Goal: Information Seeking & Learning: Learn about a topic

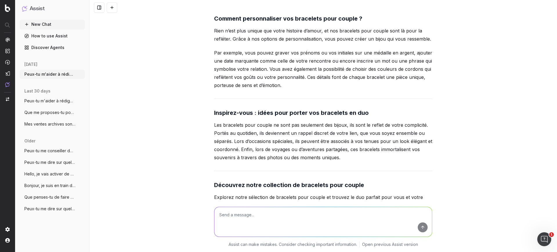
scroll to position [2095, 0]
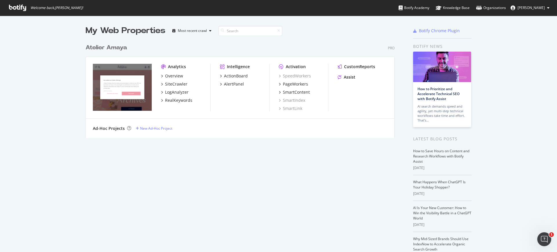
drag, startPoint x: 386, startPoint y: 0, endPoint x: 364, endPoint y: 34, distance: 40.0
click at [364, 34] on div at bounding box center [379, 31] width 39 height 12
click at [346, 37] on div "Atelier Amaya Pro Analytics Overview SiteCrawler LogAnalyzer RealKeywords Intel…" at bounding box center [242, 87] width 313 height 101
drag, startPoint x: 354, startPoint y: 0, endPoint x: 172, endPoint y: 74, distance: 197.2
click at [172, 74] on div "Overview" at bounding box center [174, 76] width 18 height 6
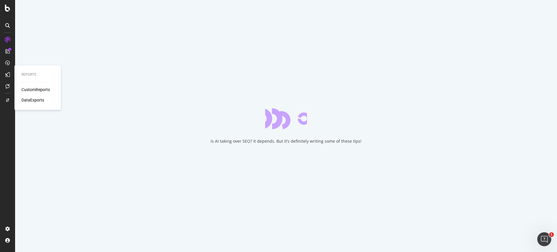
click at [43, 90] on div "CustomReports" at bounding box center [35, 90] width 28 height 6
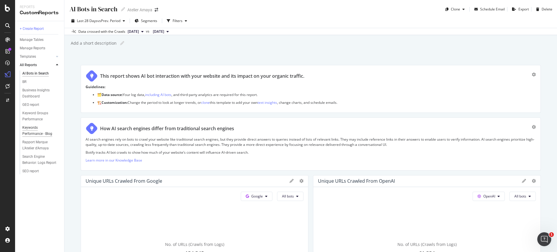
click at [36, 128] on div "Keywords Performance - Blog" at bounding box center [38, 131] width 33 height 12
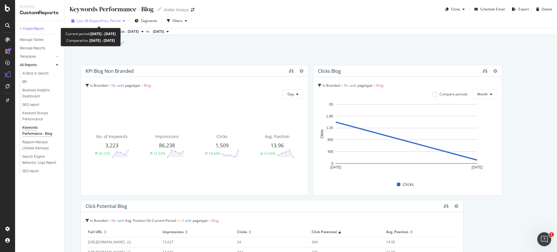
click at [97, 17] on div "Last 28 Days vs Prev. Period" at bounding box center [98, 21] width 58 height 9
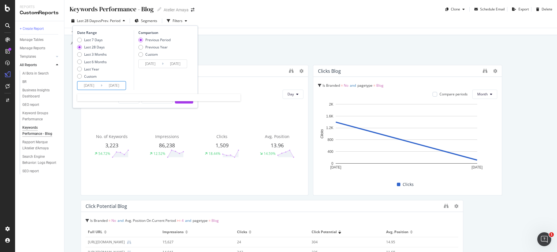
click at [94, 81] on input "[DATE]" at bounding box center [88, 85] width 23 height 8
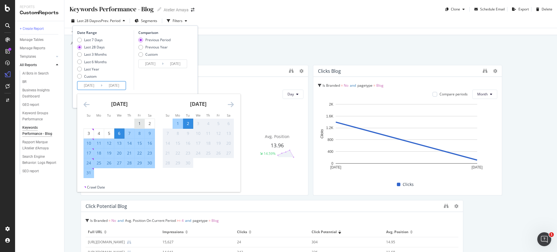
click at [139, 121] on div "1" at bounding box center [139, 124] width 10 height 6
type input "2025/08/01"
type input "2025/06/29"
type input "2025/07/31"
click at [97, 48] on div "Last 28 Days" at bounding box center [94, 47] width 21 height 5
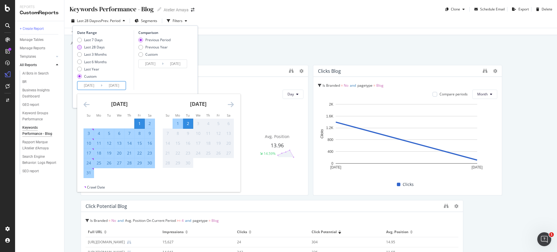
type input "[DATE]"
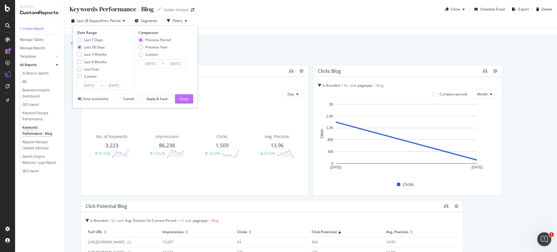
click at [183, 97] on div "Apply" at bounding box center [183, 98] width 9 height 5
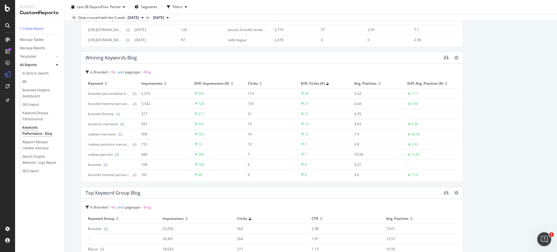
scroll to position [418, 0]
click at [443, 58] on icon "binoculars" at bounding box center [445, 58] width 5 height 5
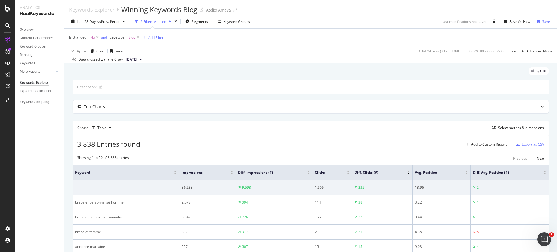
scroll to position [77, 0]
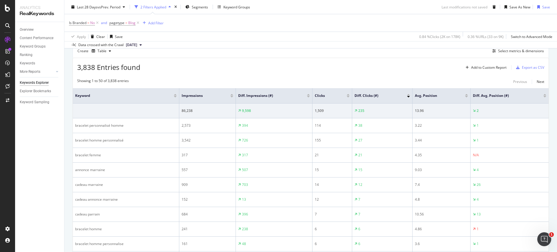
click at [407, 94] on div at bounding box center [408, 94] width 3 height 1
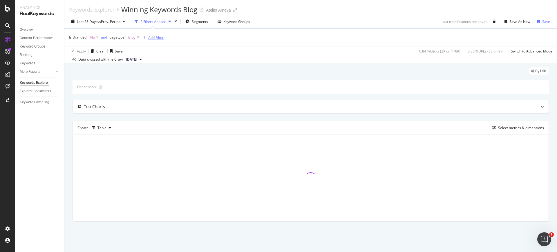
click at [148, 37] on div "button" at bounding box center [144, 37] width 8 height 3
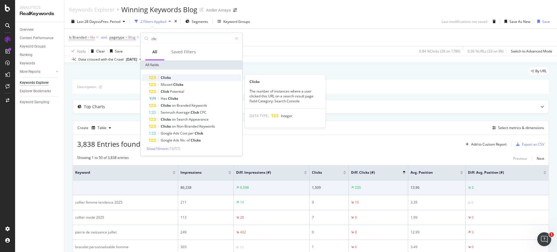
type input "clic"
click at [169, 76] on span "Clicks" at bounding box center [166, 77] width 10 height 5
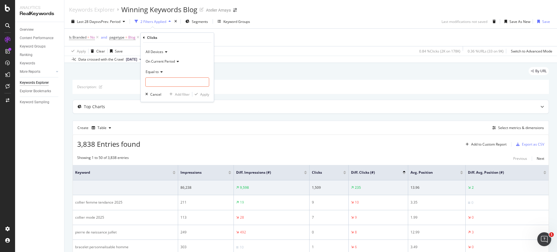
click at [168, 60] on span "On Current Period" at bounding box center [160, 61] width 29 height 5
click at [164, 51] on icon at bounding box center [165, 51] width 4 height 3
click at [164, 53] on icon at bounding box center [165, 51] width 4 height 3
click at [166, 61] on span "On Current Period" at bounding box center [160, 61] width 29 height 5
click at [169, 67] on div "On Current Period On Compared Period Diff. Between Period - Percentage Diff. Be…" at bounding box center [177, 85] width 65 height 38
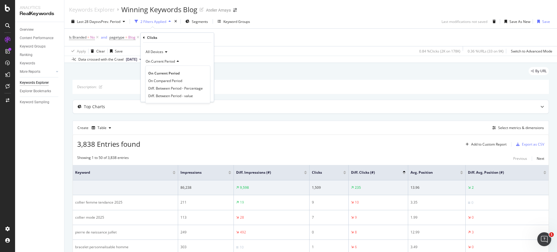
click at [168, 62] on span "On Current Period" at bounding box center [160, 61] width 29 height 5
click at [162, 70] on icon at bounding box center [161, 71] width 4 height 3
click at [170, 116] on div "Greater than" at bounding box center [178, 114] width 62 height 8
click at [162, 84] on input "number" at bounding box center [177, 81] width 64 height 9
type input "200"
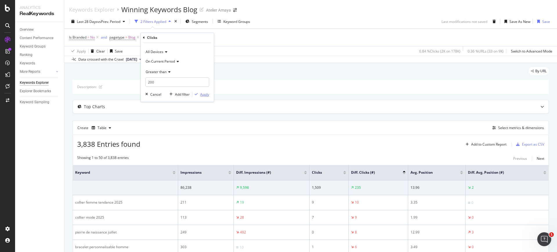
click at [207, 96] on div "Apply" at bounding box center [204, 94] width 9 height 5
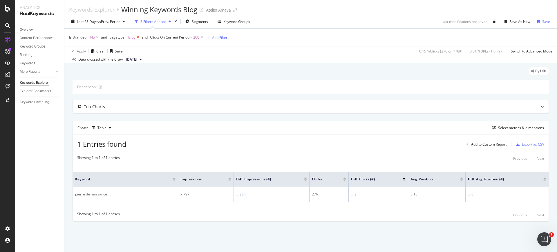
click at [138, 36] on icon at bounding box center [137, 37] width 5 height 6
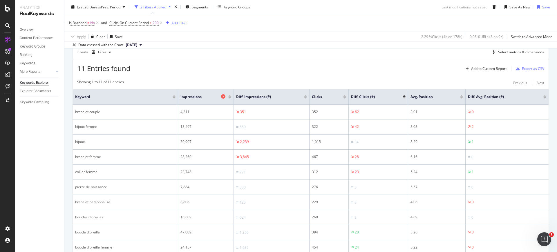
scroll to position [54, 0]
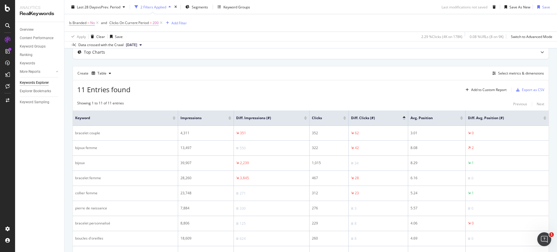
click at [152, 24] on span ">" at bounding box center [151, 22] width 2 height 5
click at [139, 65] on input "200" at bounding box center [146, 66] width 64 height 9
type input "200"
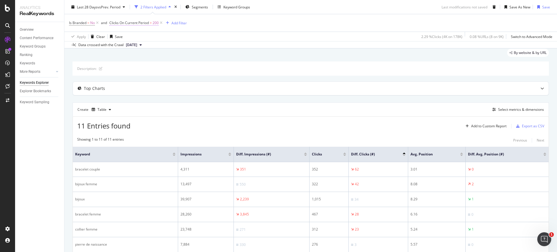
click at [143, 21] on span "Clicks On Current Period" at bounding box center [128, 22] width 39 height 5
click at [122, 64] on input "200" at bounding box center [146, 66] width 64 height 9
type input "150"
click at [169, 75] on div "All Devices On Current Period Greater than 150 Cancel Add filter Apply" at bounding box center [146, 56] width 73 height 59
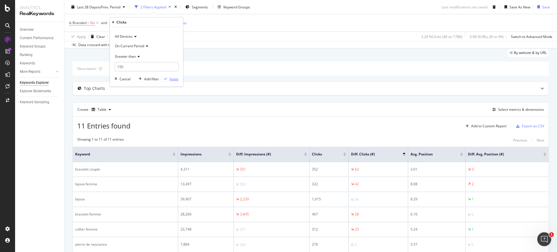
click at [170, 77] on div "Apply" at bounding box center [173, 79] width 9 height 5
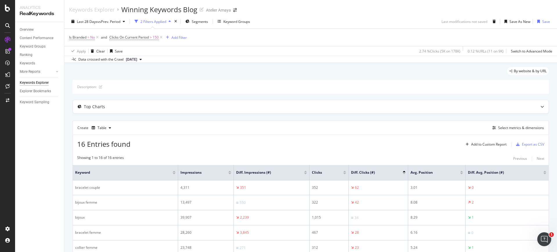
click at [185, 70] on div "By website & by URL" at bounding box center [310, 73] width 476 height 13
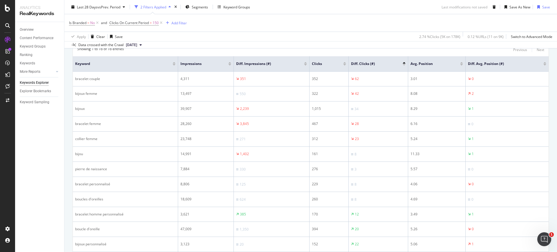
scroll to position [109, 0]
click at [134, 21] on span "Clicks On Current Period" at bounding box center [128, 22] width 39 height 5
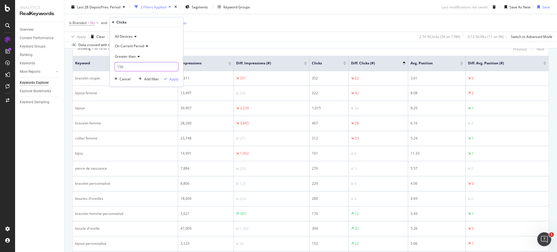
drag, startPoint x: 131, startPoint y: 66, endPoint x: 105, endPoint y: 66, distance: 26.1
click at [105, 66] on body "Analytics RealKeywords Overview Content Performance Keyword Groups Ranking Keyw…" at bounding box center [278, 126] width 557 height 252
type input "1"
type input "50"
click at [176, 78] on div "Apply" at bounding box center [173, 79] width 9 height 5
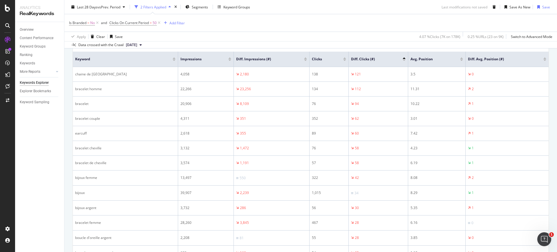
scroll to position [114, 0]
click at [104, 6] on span "vs Prev. Period" at bounding box center [108, 6] width 23 height 5
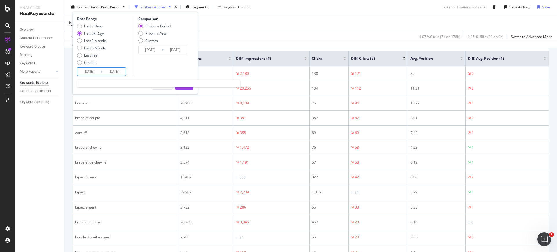
click at [80, 73] on input "[DATE]" at bounding box center [88, 72] width 23 height 8
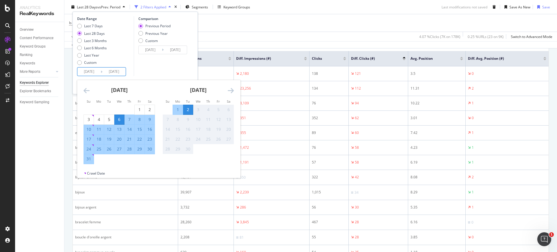
click at [84, 91] on icon "Move backward to switch to the previous month." at bounding box center [86, 90] width 6 height 7
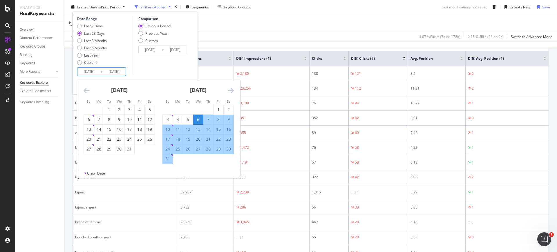
click at [84, 91] on icon "Move backward to switch to the previous month." at bounding box center [86, 90] width 6 height 7
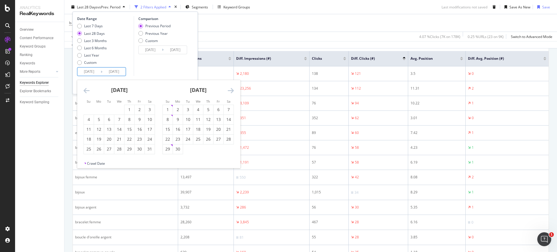
click at [84, 91] on icon "Move backward to switch to the previous month." at bounding box center [86, 90] width 6 height 7
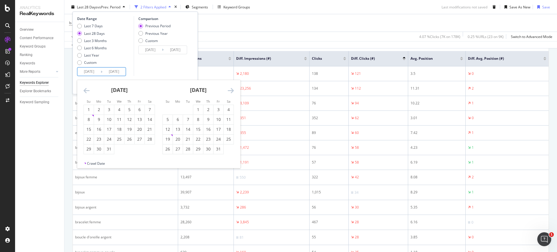
click at [84, 91] on icon "Move backward to switch to the previous month." at bounding box center [86, 90] width 6 height 7
click at [218, 106] on div "1" at bounding box center [218, 110] width 10 height 10
type input "[DATE]"
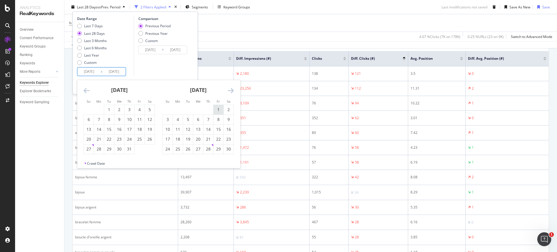
type input "[DATE]"
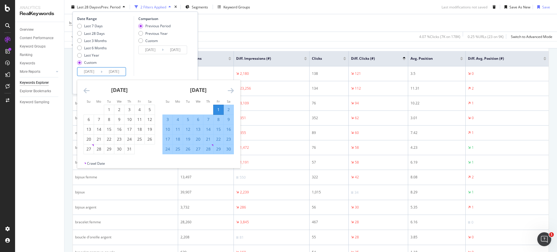
click at [231, 89] on icon "Move forward to switch to the next month." at bounding box center [231, 90] width 6 height 7
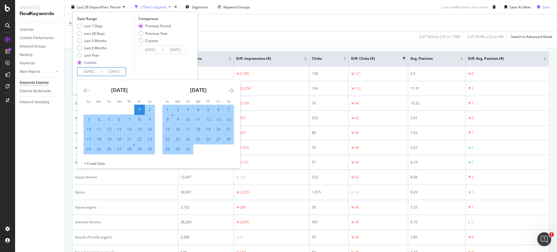
click at [199, 137] on div "25" at bounding box center [198, 139] width 10 height 6
type input "[DATE]"
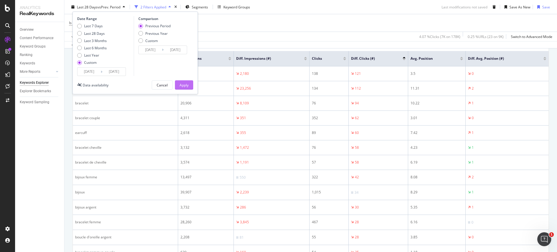
click at [189, 88] on button "Apply" at bounding box center [184, 84] width 18 height 9
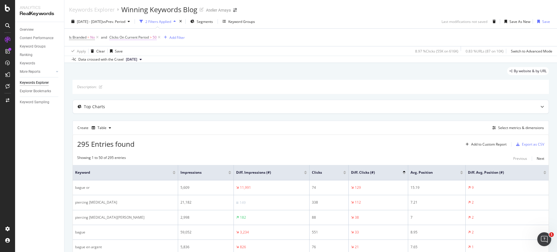
click at [137, 38] on span "Clicks On Current Period" at bounding box center [128, 37] width 39 height 5
click at [138, 83] on input "50" at bounding box center [146, 81] width 64 height 9
drag, startPoint x: 127, startPoint y: 80, endPoint x: 109, endPoint y: 79, distance: 18.3
click at [109, 79] on body "Analytics RealKeywords Overview Content Performance Keyword Groups Ranking Keyw…" at bounding box center [278, 126] width 557 height 252
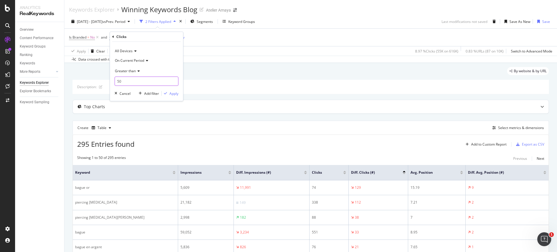
drag, startPoint x: 116, startPoint y: 80, endPoint x: 121, endPoint y: 81, distance: 4.6
click at [121, 81] on input "50" at bounding box center [146, 81] width 64 height 9
type input "150"
click at [169, 92] on div "Apply" at bounding box center [173, 93] width 9 height 5
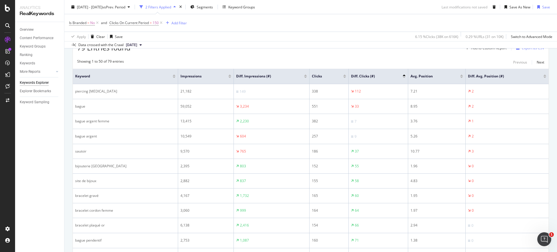
scroll to position [109, 0]
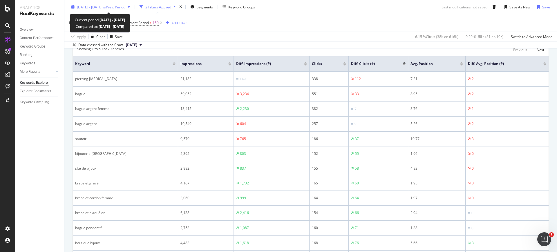
click at [107, 9] on div "2024 Nov. 1st - Dec. 25th vs Prev. Period" at bounding box center [100, 7] width 63 height 9
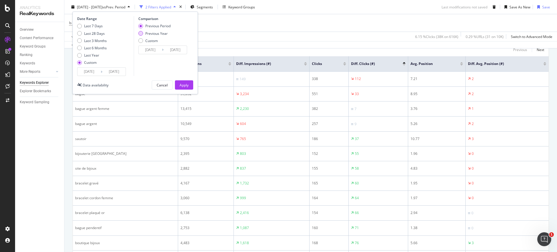
click at [156, 34] on div "Previous Year" at bounding box center [156, 33] width 22 height 5
type input "[DATE]"
click at [179, 81] on div "Apply" at bounding box center [183, 85] width 9 height 9
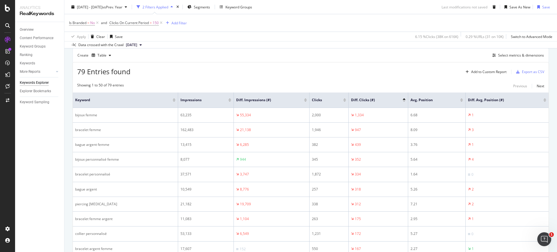
scroll to position [109, 0]
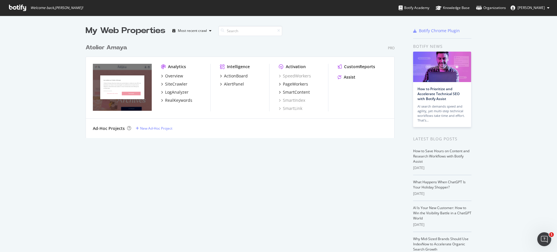
click at [177, 68] on div "Analytics" at bounding box center [177, 67] width 18 height 6
click at [171, 78] on div "Overview" at bounding box center [174, 76] width 18 height 6
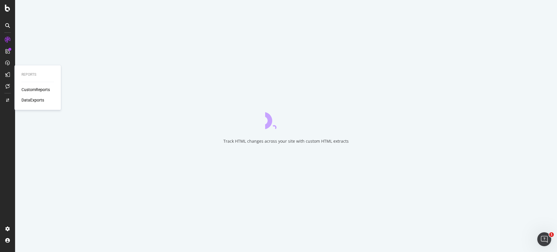
click at [37, 87] on div "CustomReports" at bounding box center [35, 90] width 28 height 6
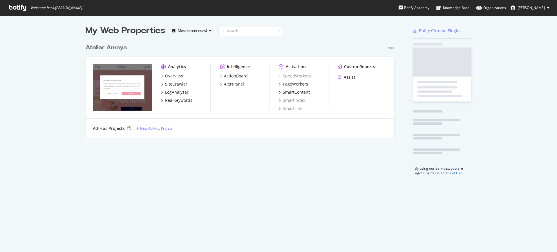
scroll to position [246, 545]
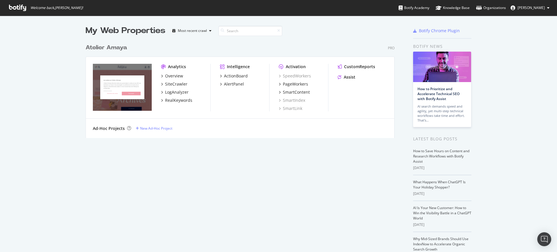
click at [172, 71] on div "Analytics Overview SiteCrawler LogAnalyzer RealKeywords" at bounding box center [185, 88] width 49 height 48
click at [172, 73] on div "Overview" at bounding box center [174, 76] width 18 height 6
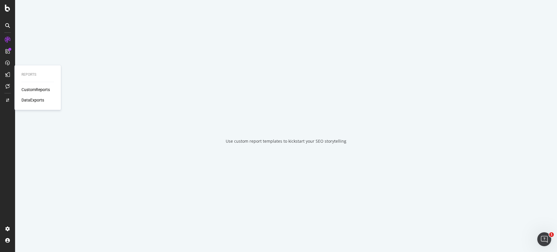
click at [7, 72] on icon at bounding box center [7, 74] width 5 height 5
click at [7, 72] on icon at bounding box center [8, 75] width 6 height 6
click at [31, 89] on div "CustomReports" at bounding box center [35, 90] width 28 height 6
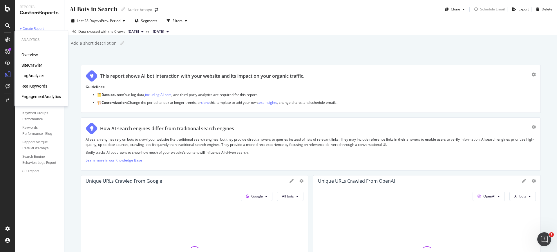
click at [37, 83] on div "RealKeywords" at bounding box center [34, 86] width 26 height 6
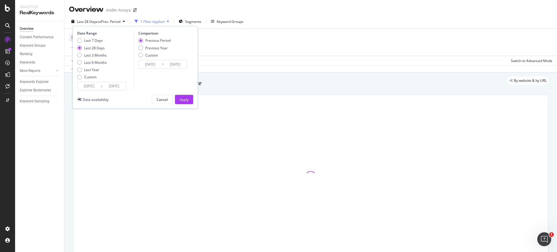
type input "[DATE]"
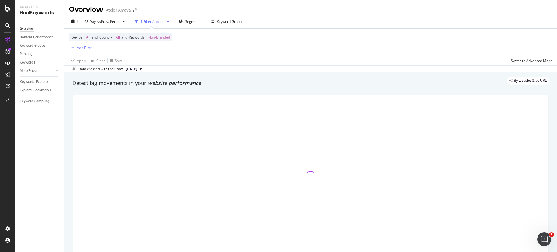
click at [42, 152] on div "Overview Content Performance Keyword Groups Ranking Keywords More Reports Count…" at bounding box center [39, 136] width 49 height 231
click at [31, 59] on div "Keywords" at bounding box center [27, 62] width 15 height 6
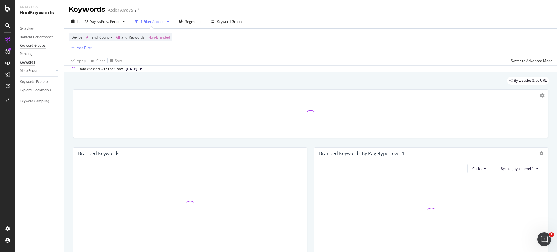
click at [34, 44] on div "Keyword Groups" at bounding box center [33, 46] width 26 height 6
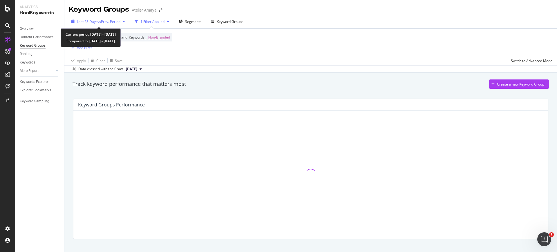
click at [106, 19] on span "vs Prev. Period" at bounding box center [108, 21] width 23 height 5
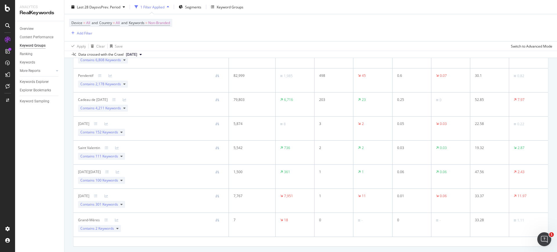
scroll to position [184, 0]
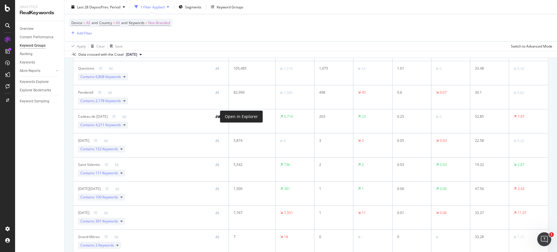
click at [215, 115] on icon at bounding box center [216, 116] width 3 height 3
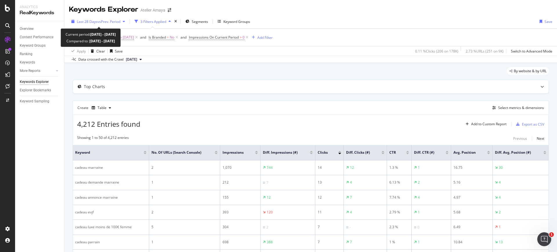
click at [86, 19] on span "Last 28 Days" at bounding box center [87, 21] width 21 height 5
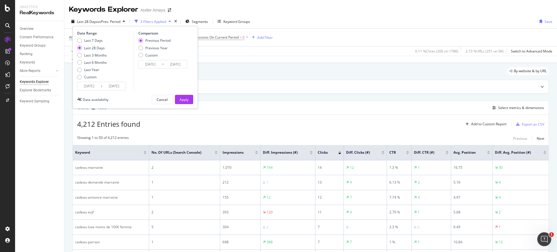
click at [97, 86] on input "[DATE]" at bounding box center [88, 86] width 23 height 8
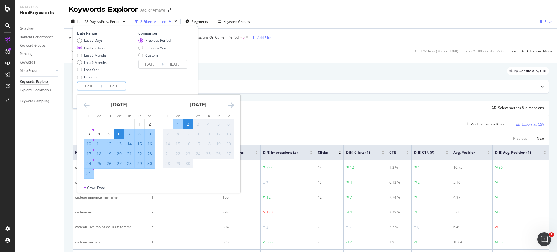
click at [87, 102] on icon "Move backward to switch to the previous month." at bounding box center [86, 104] width 6 height 7
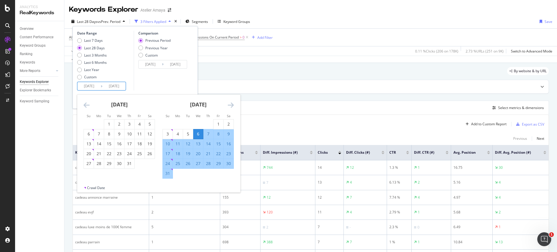
click at [87, 102] on icon "Move backward to switch to the previous month." at bounding box center [86, 104] width 6 height 7
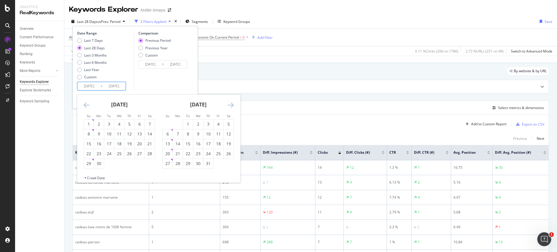
click at [87, 102] on icon "Move backward to switch to the previous month." at bounding box center [86, 104] width 6 height 7
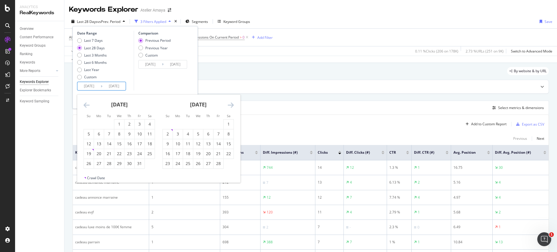
click at [87, 102] on icon "Move backward to switch to the previous month." at bounding box center [86, 104] width 6 height 7
click at [137, 125] on div "1" at bounding box center [139, 124] width 10 height 6
type input "[DATE]"
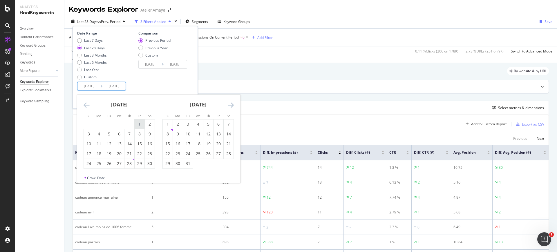
type input "[DATE]"
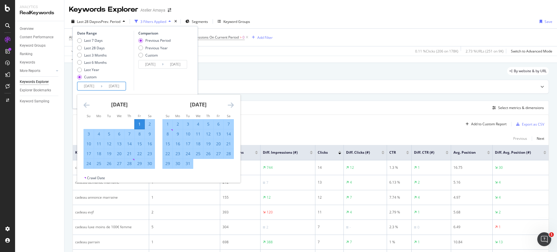
click at [201, 154] on div "25" at bounding box center [198, 154] width 10 height 6
type input "[DATE]"
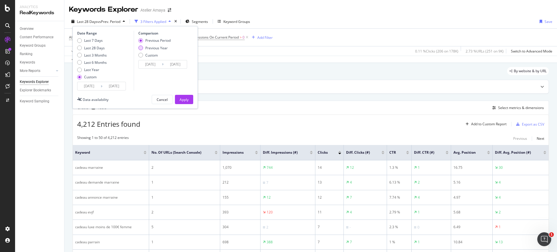
click at [160, 46] on div "Previous Year" at bounding box center [156, 48] width 22 height 5
type input "[DATE]"
click at [188, 101] on div "Apply" at bounding box center [183, 99] width 9 height 5
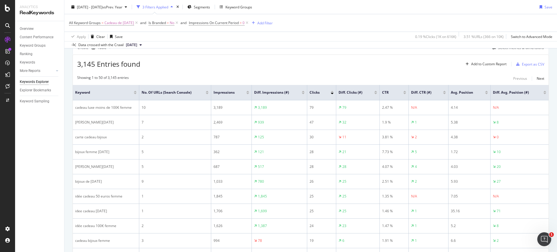
scroll to position [72, 0]
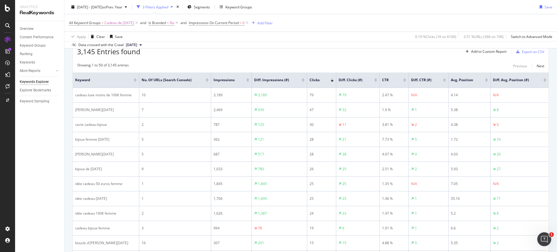
click at [375, 82] on div "Diff. Clicks (#)" at bounding box center [357, 80] width 39 height 6
click at [375, 81] on div at bounding box center [375, 80] width 3 height 1
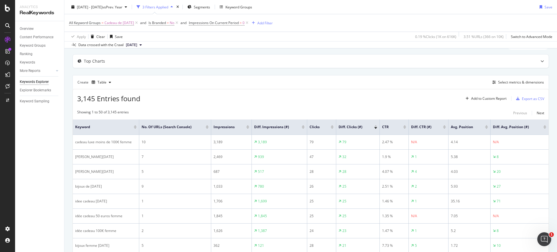
scroll to position [36, 0]
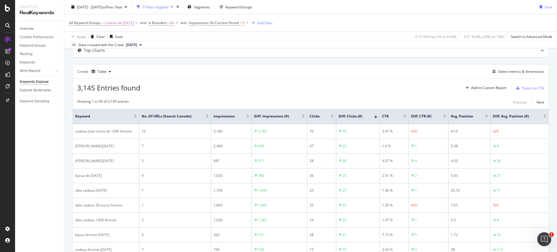
click at [375, 115] on div at bounding box center [375, 114] width 3 height 1
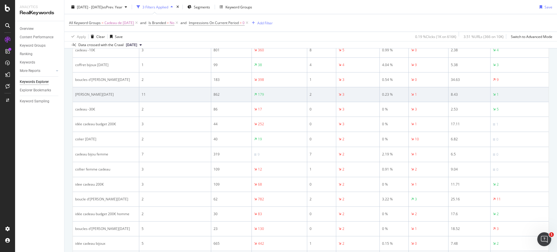
scroll to position [217, 0]
